Goal: Task Accomplishment & Management: Use online tool/utility

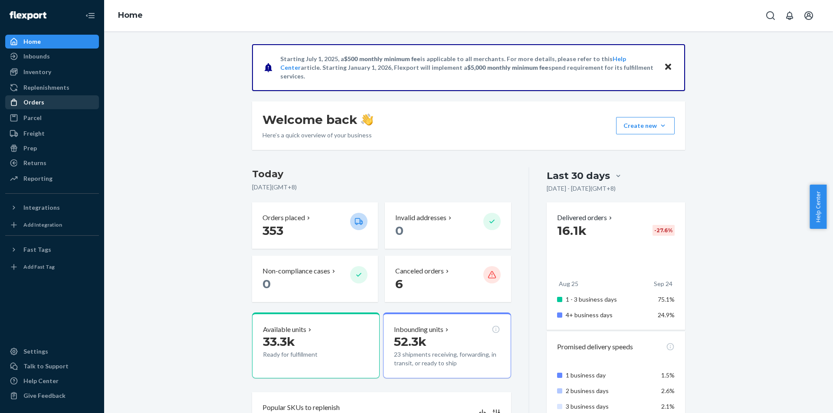
drag, startPoint x: 63, startPoint y: 97, endPoint x: 75, endPoint y: 97, distance: 11.7
click at [63, 97] on div "Orders" at bounding box center [52, 102] width 92 height 12
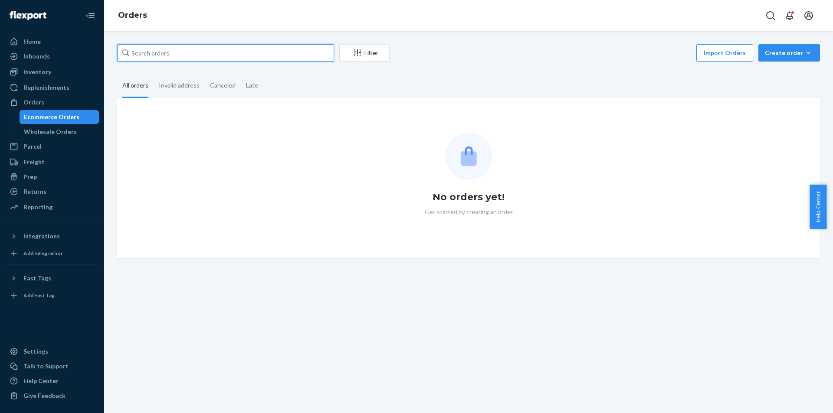
click at [313, 49] on input "text" at bounding box center [225, 52] width 217 height 17
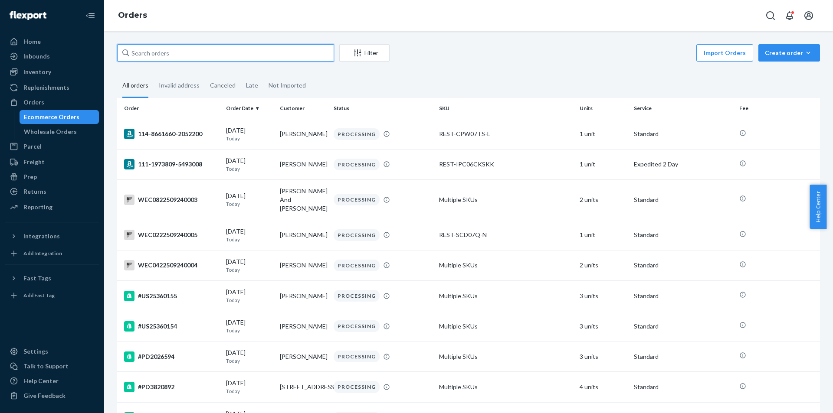
click at [312, 54] on input "text" at bounding box center [225, 52] width 217 height 17
paste input "US25358009"
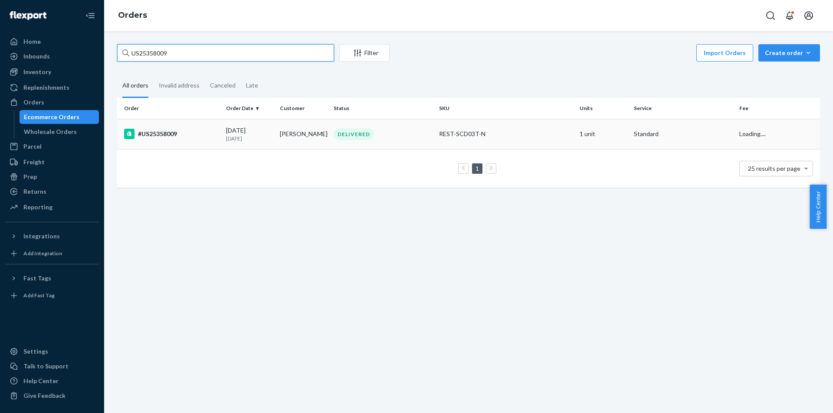
type input "US25358009"
click at [193, 139] on div "#US25358009" at bounding box center [171, 134] width 95 height 10
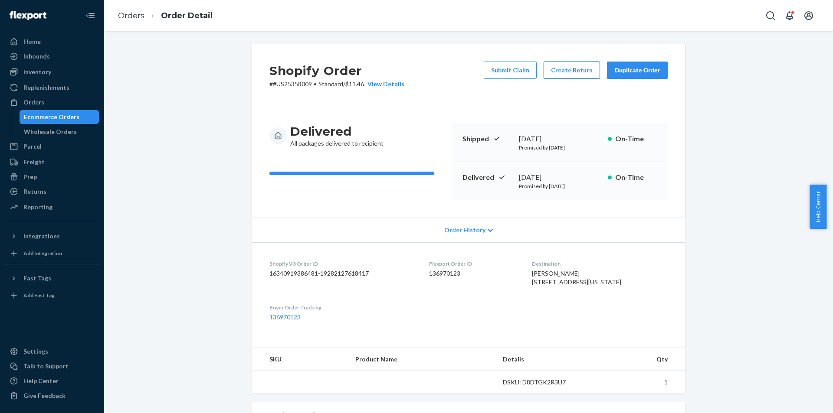
click at [572, 69] on button "Create Return" at bounding box center [571, 70] width 56 height 17
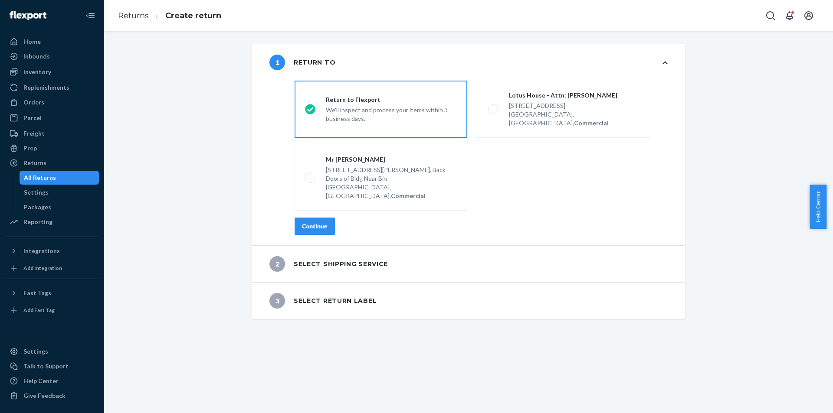
click at [319, 222] on div "Continue" at bounding box center [315, 226] width 26 height 9
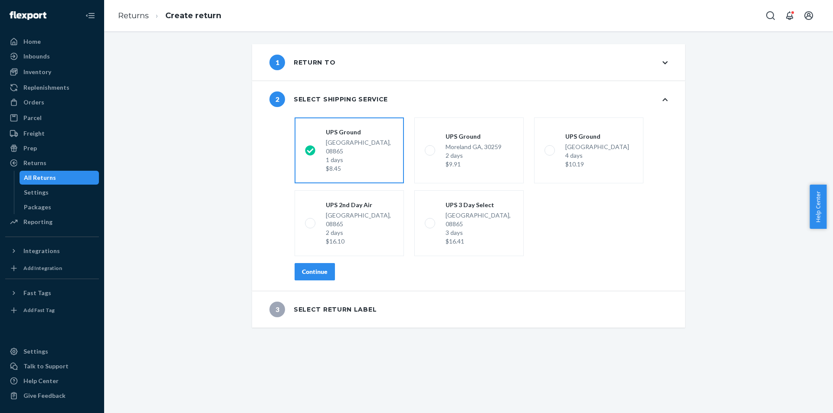
click at [307, 268] on div "Continue" at bounding box center [315, 272] width 26 height 9
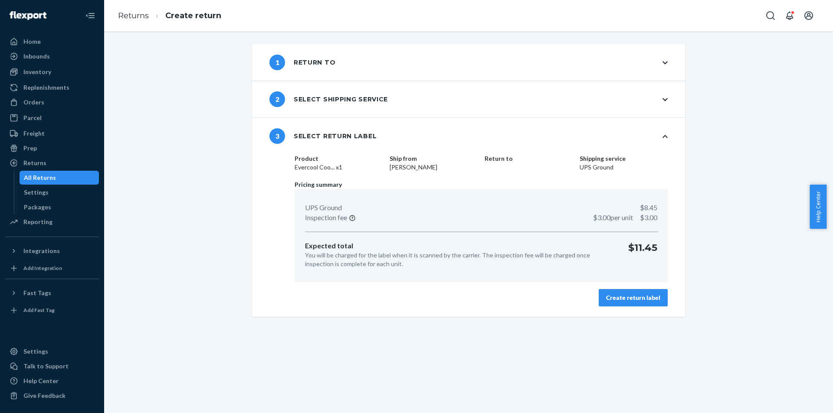
click at [615, 295] on div "Create return label" at bounding box center [633, 298] width 54 height 9
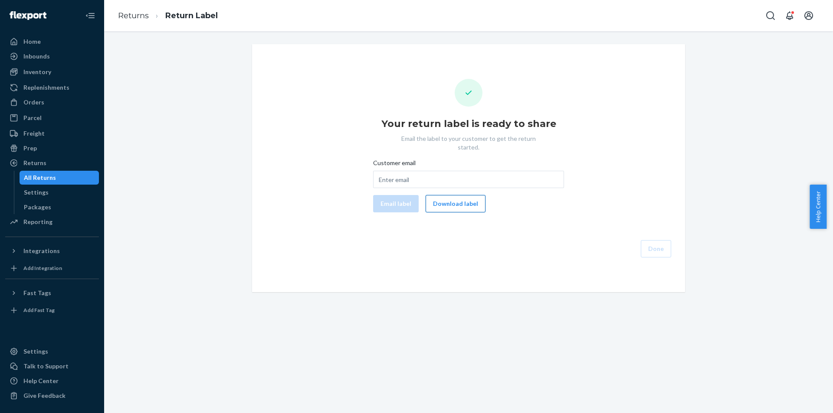
click at [470, 200] on button "Download label" at bounding box center [455, 203] width 60 height 17
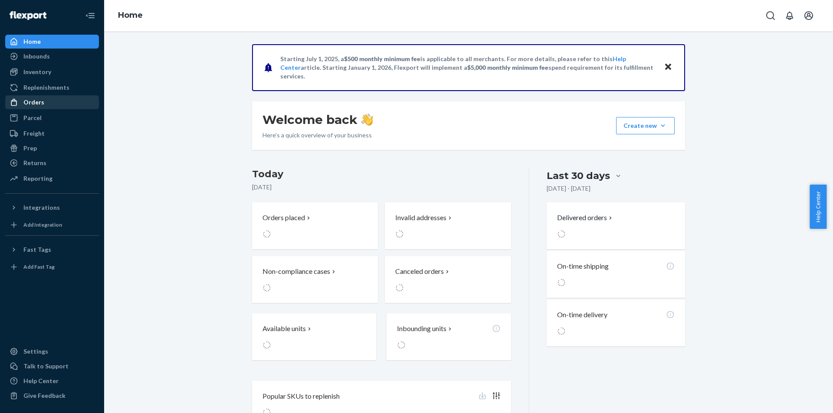
click at [63, 102] on div "Orders" at bounding box center [52, 102] width 92 height 12
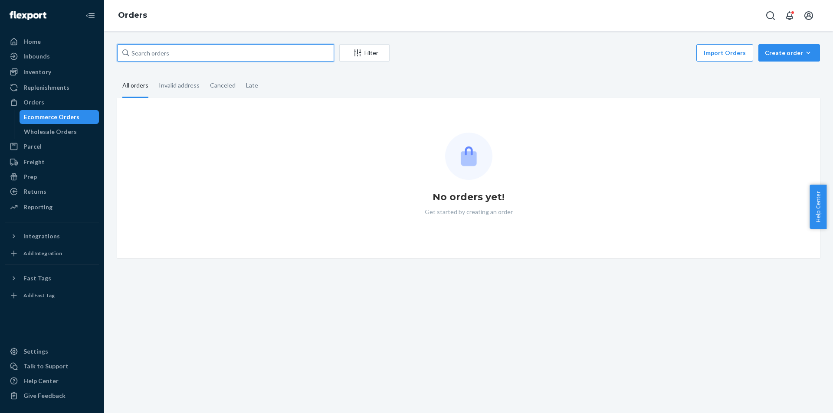
click at [278, 56] on input "text" at bounding box center [225, 52] width 217 height 17
paste input "#US25356488"
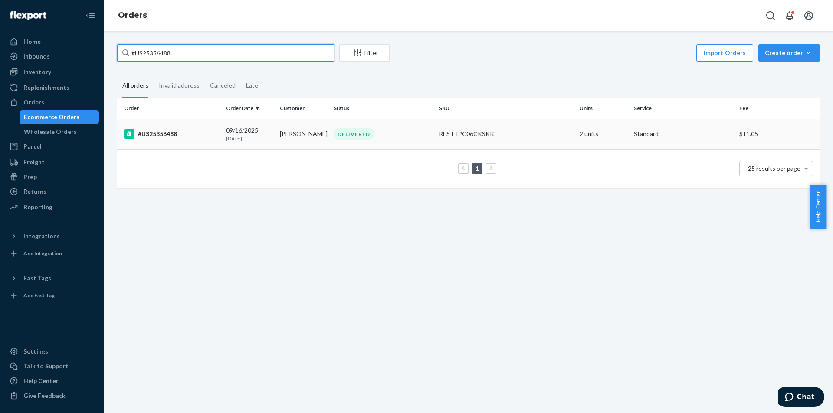
type input "#US25356488"
click at [208, 144] on td "#US25356488" at bounding box center [169, 134] width 105 height 30
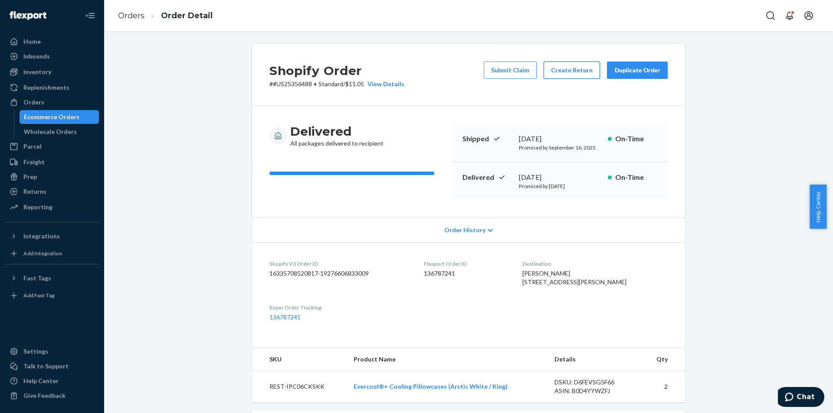
click at [553, 67] on button "Create Return" at bounding box center [571, 70] width 56 height 17
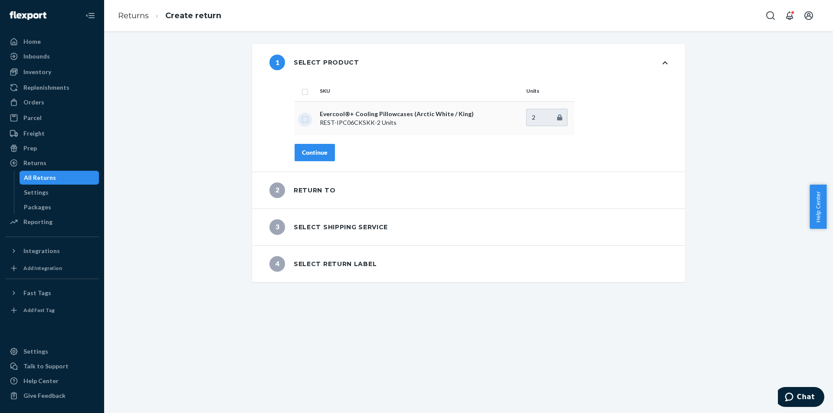
click at [301, 120] on input "checkbox" at bounding box center [304, 118] width 7 height 9
checkbox input "true"
type input "1"
click at [554, 120] on input "1" at bounding box center [546, 117] width 41 height 17
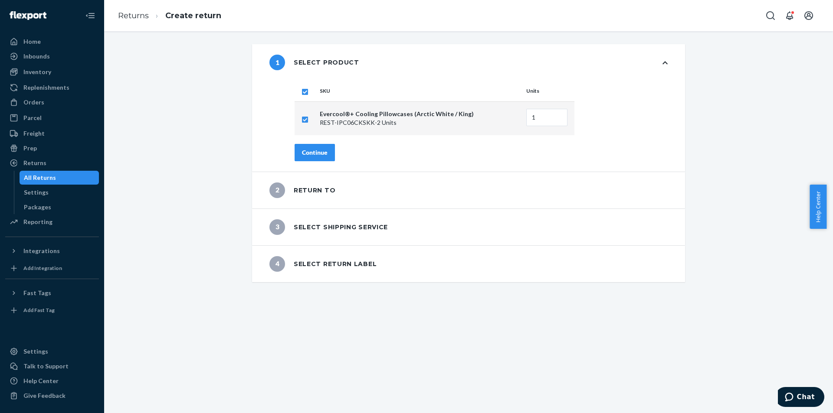
click at [326, 146] on button "Continue" at bounding box center [314, 152] width 40 height 17
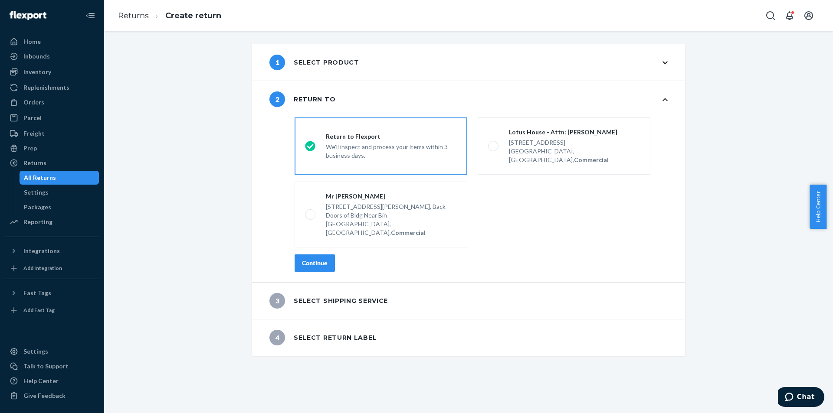
click at [325, 255] on button "Continue" at bounding box center [314, 263] width 40 height 17
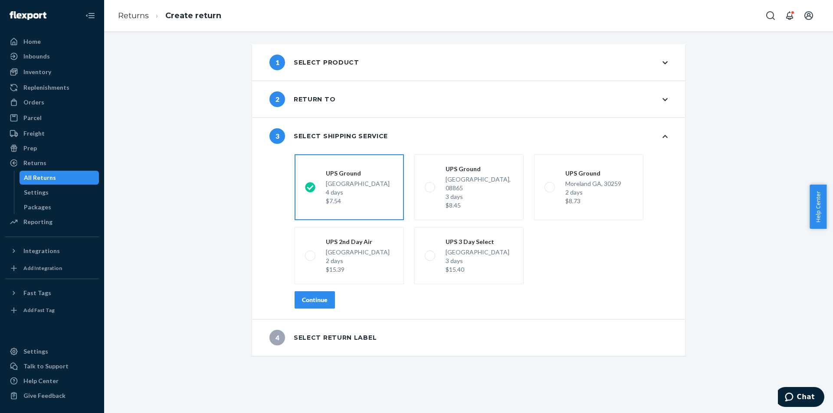
click at [320, 296] on div "Continue" at bounding box center [315, 300] width 26 height 9
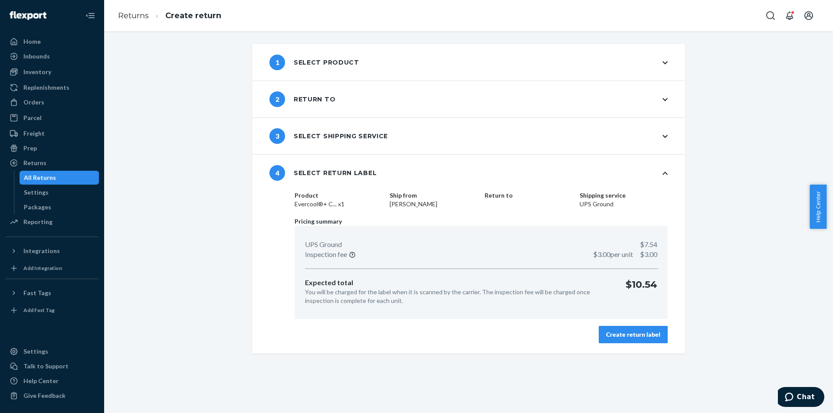
click at [638, 335] on div "Create return label" at bounding box center [633, 334] width 54 height 9
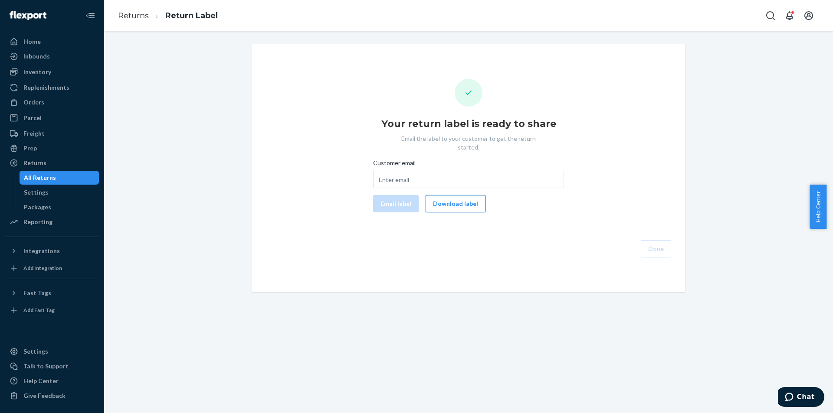
click at [455, 198] on button "Download label" at bounding box center [455, 203] width 60 height 17
